Goal: Task Accomplishment & Management: Use online tool/utility

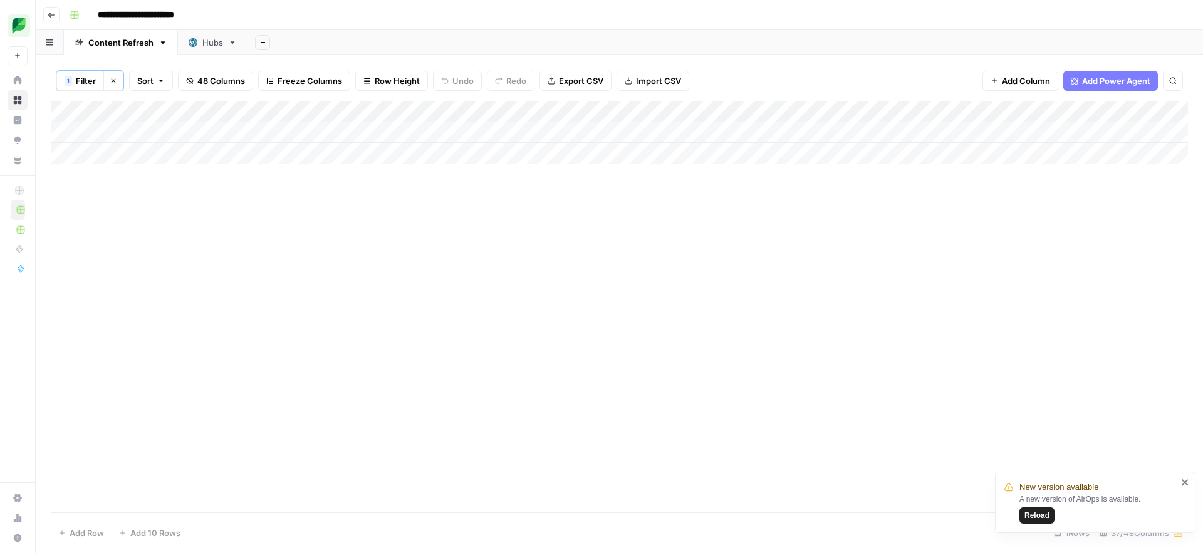
click at [1037, 519] on span "Reload" at bounding box center [1037, 515] width 25 height 11
